Goal: Information Seeking & Learning: Learn about a topic

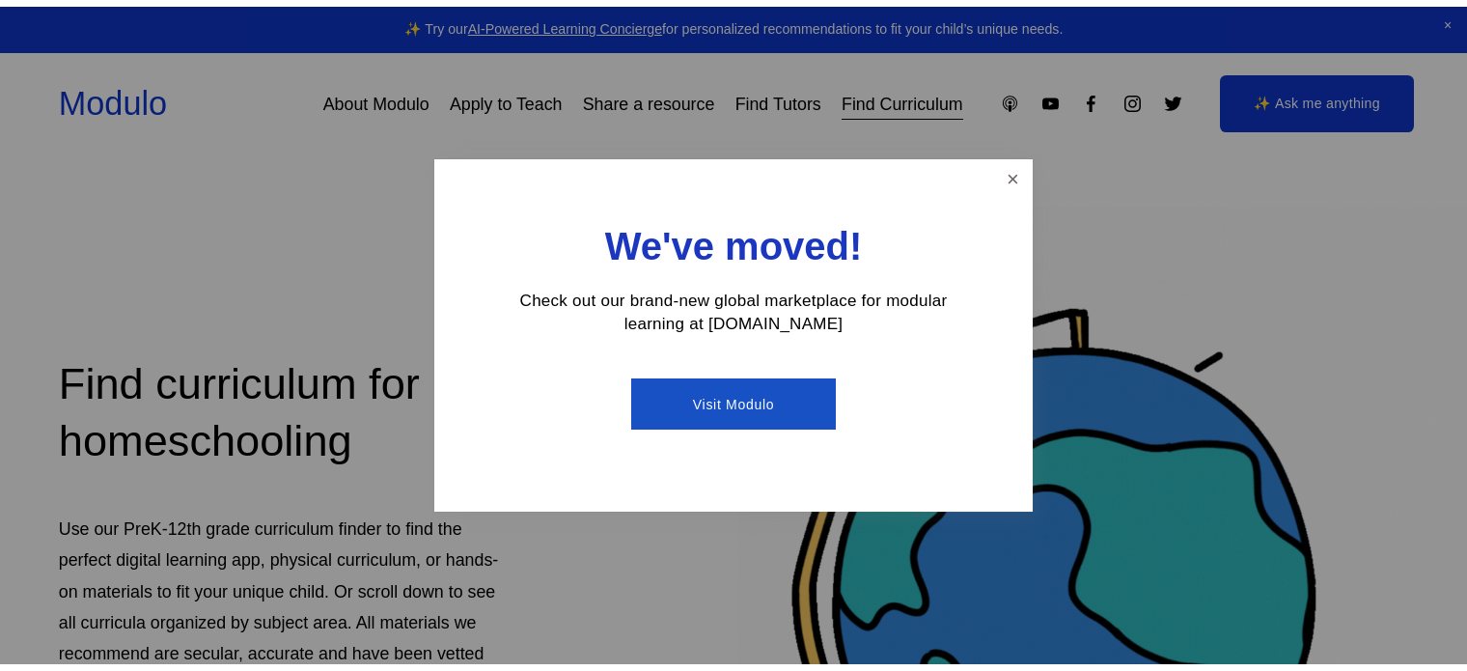
scroll to position [128, 0]
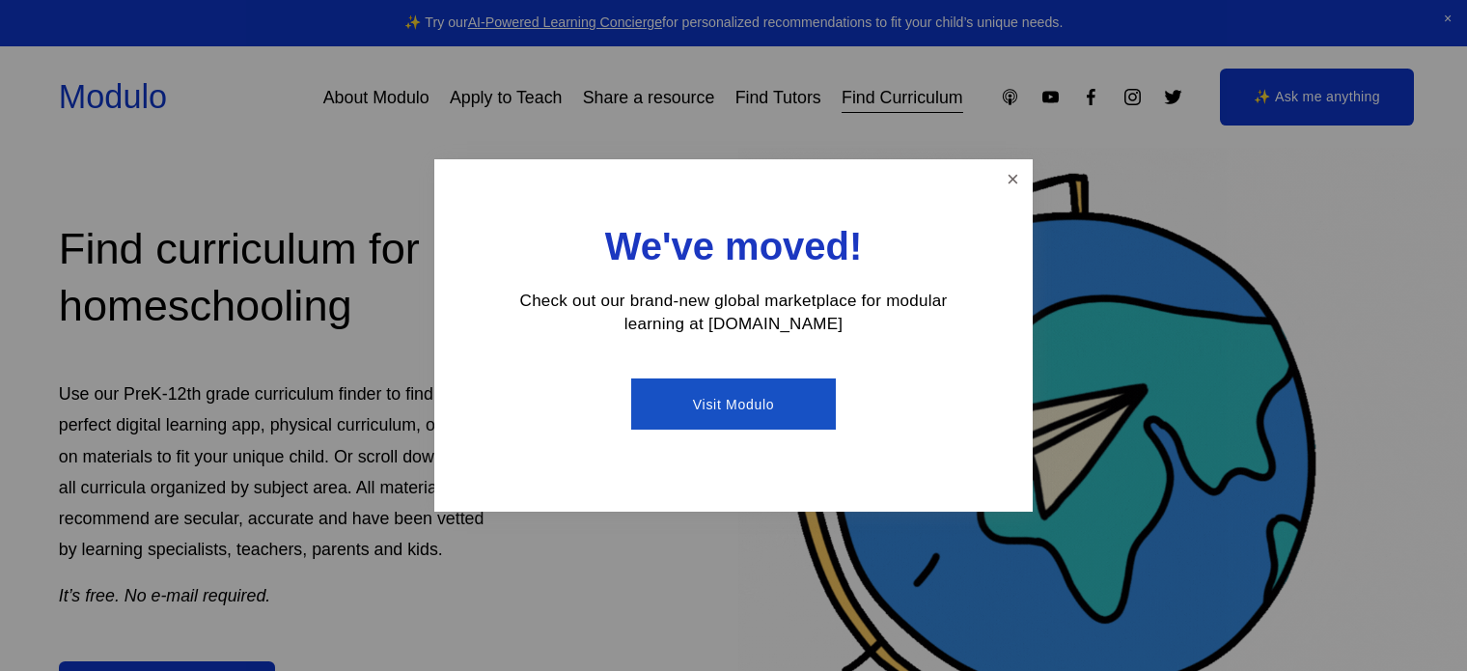
drag, startPoint x: 1014, startPoint y: 177, endPoint x: 1005, endPoint y: 180, distance: 10.1
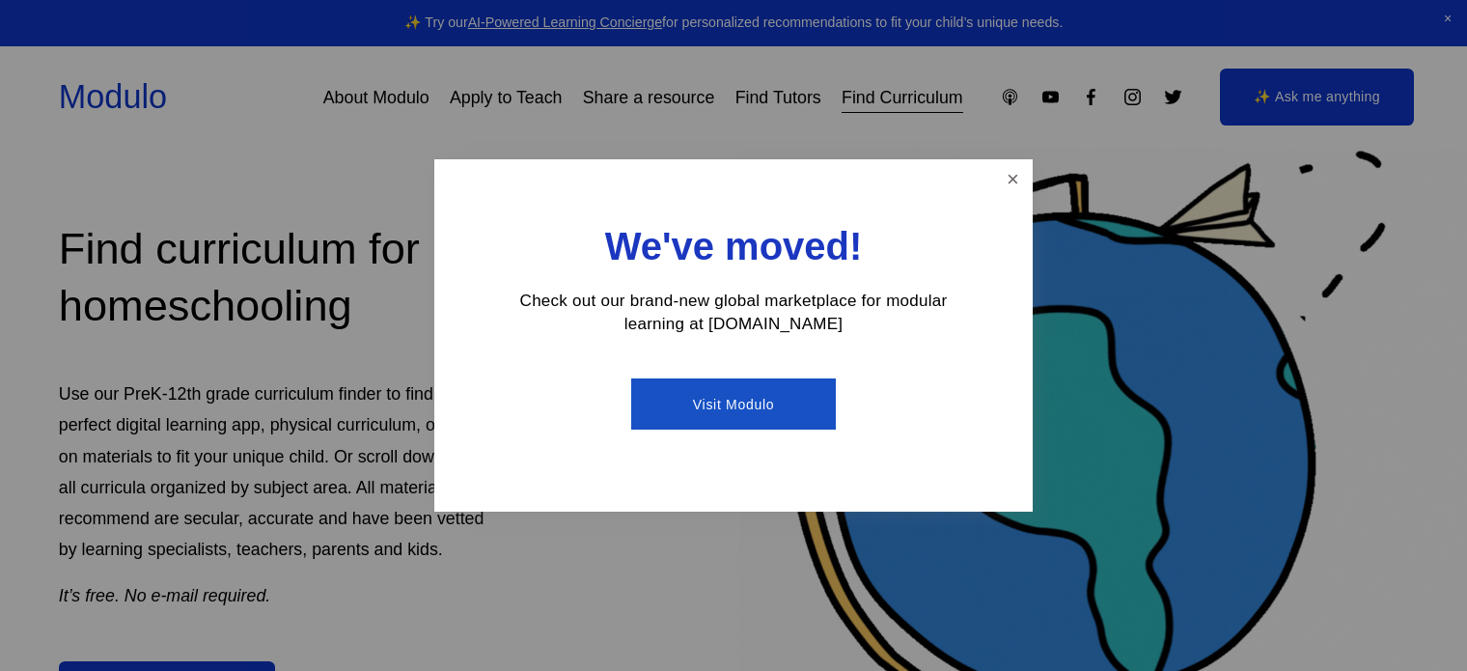
click at [1012, 178] on link "Close" at bounding box center [1013, 179] width 34 height 34
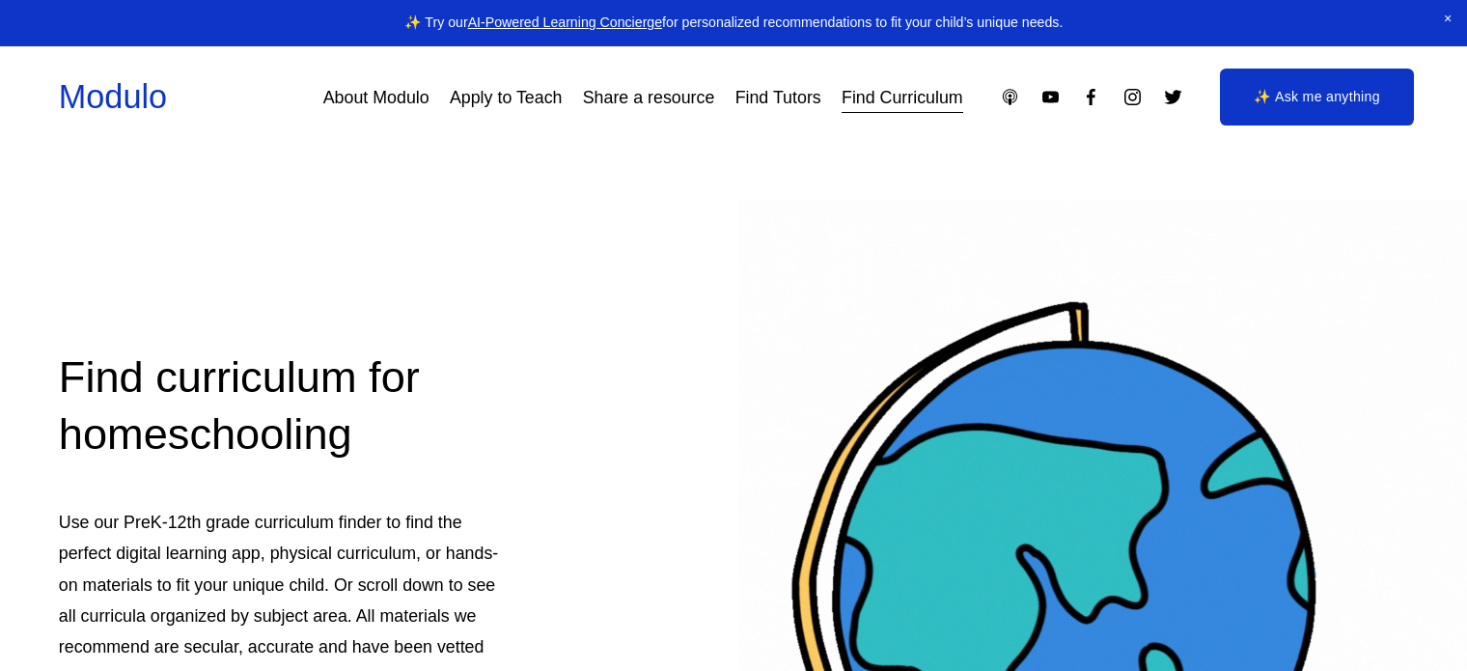
scroll to position [450, 0]
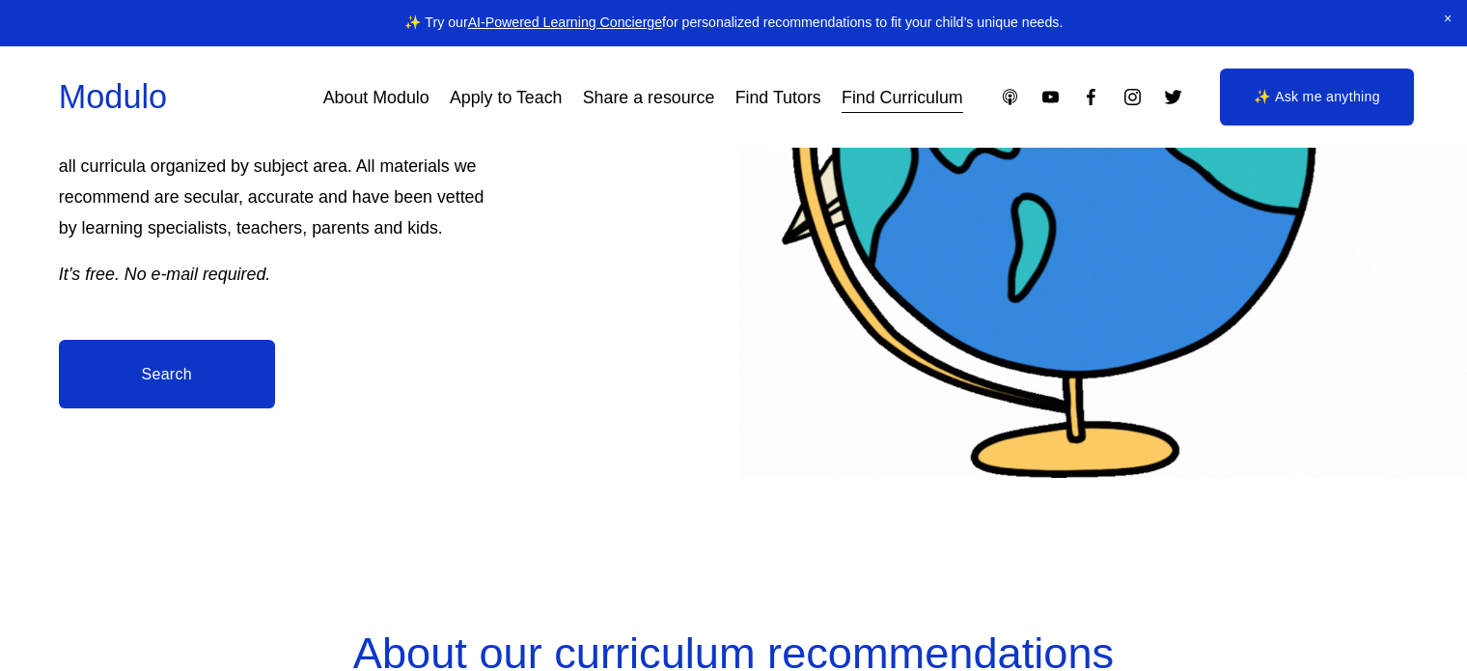
click at [241, 366] on link "Search" at bounding box center [167, 374] width 216 height 69
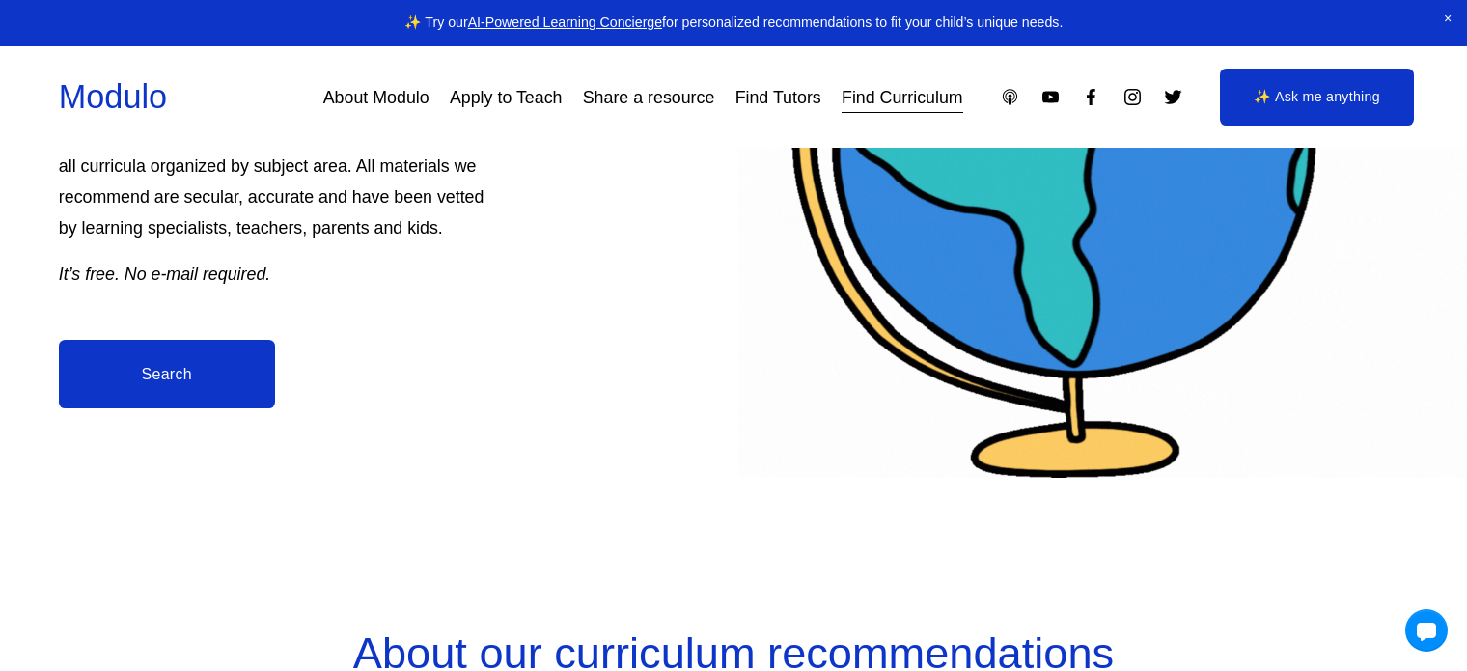
scroll to position [0, 0]
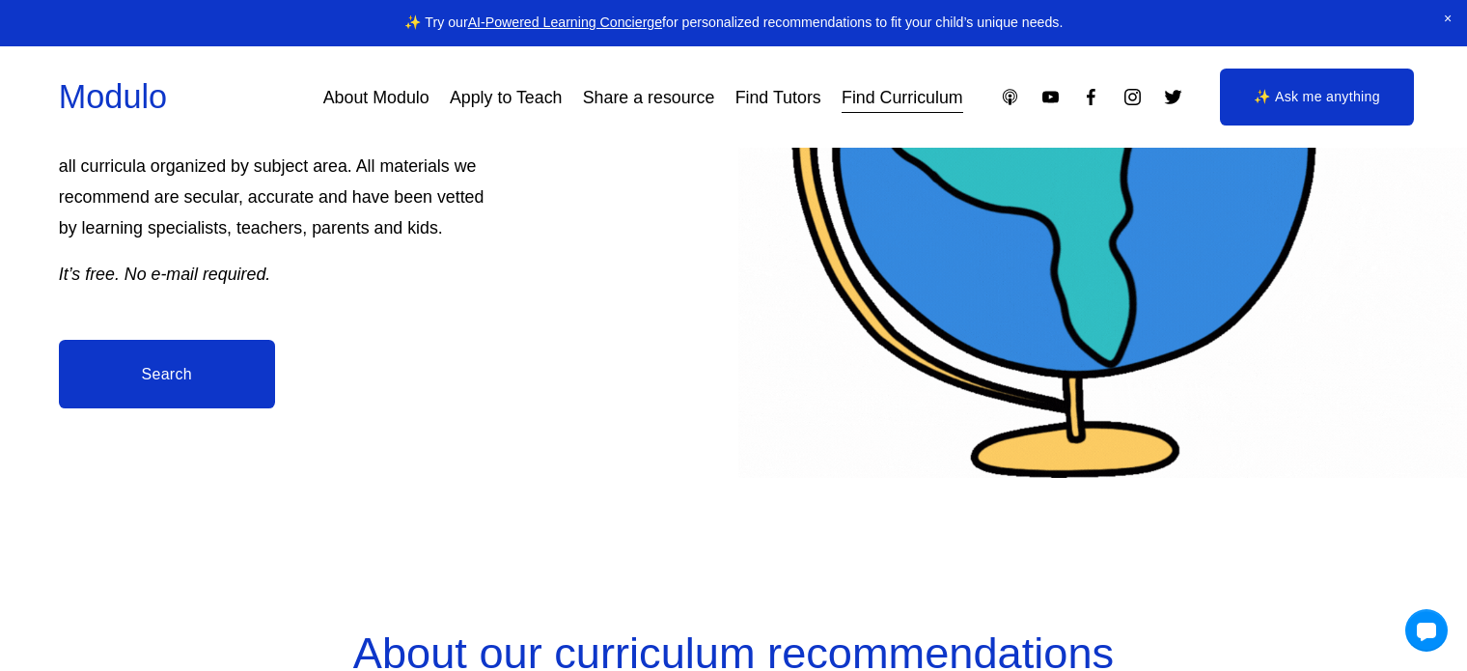
click at [914, 97] on link "Find Curriculum" at bounding box center [903, 97] width 122 height 35
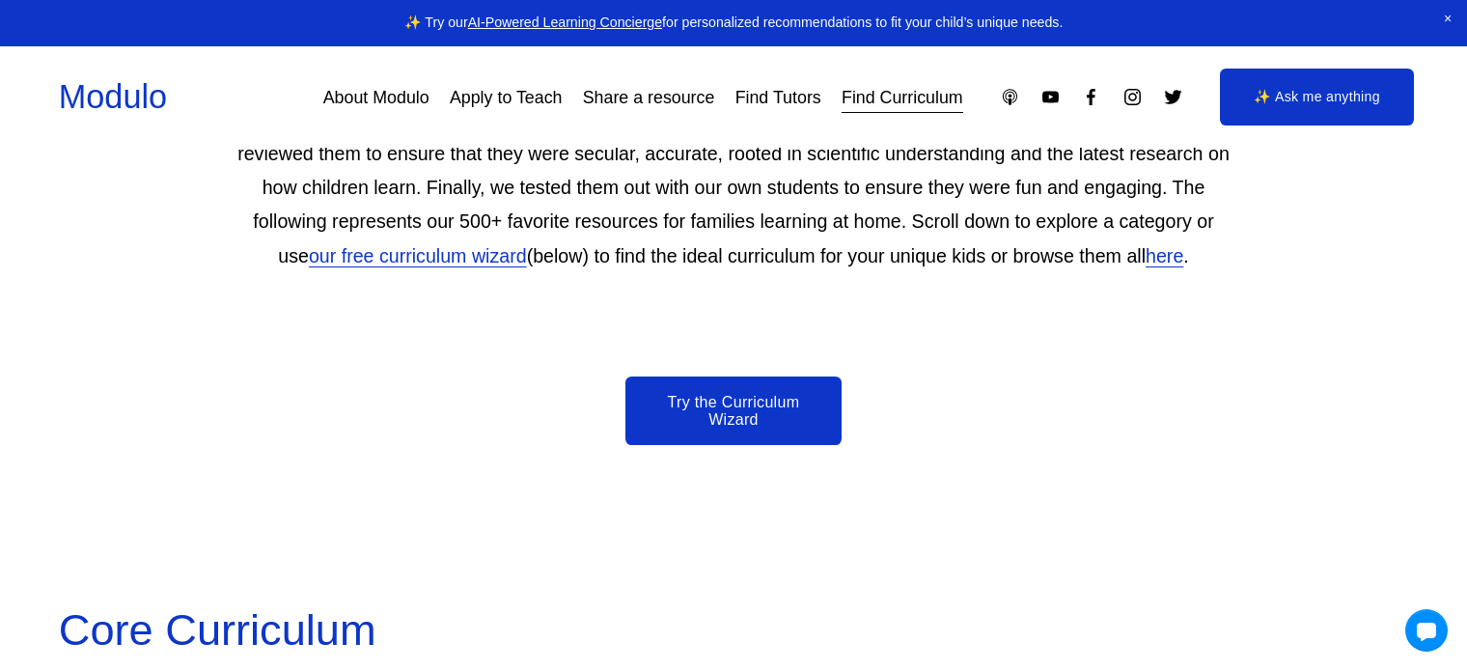
scroll to position [1158, 0]
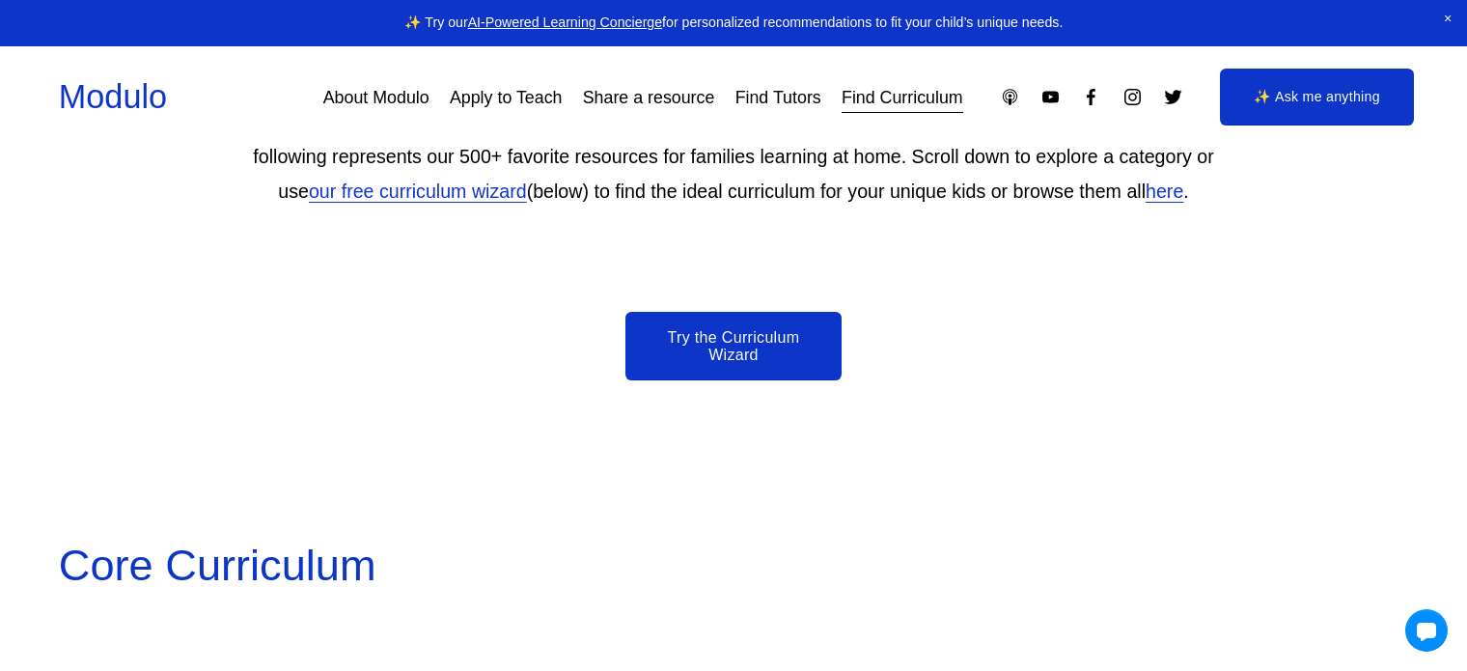
click at [717, 346] on link "Try the Curriculum Wizard" at bounding box center [733, 346] width 216 height 69
